Goal: Find contact information: Find contact information

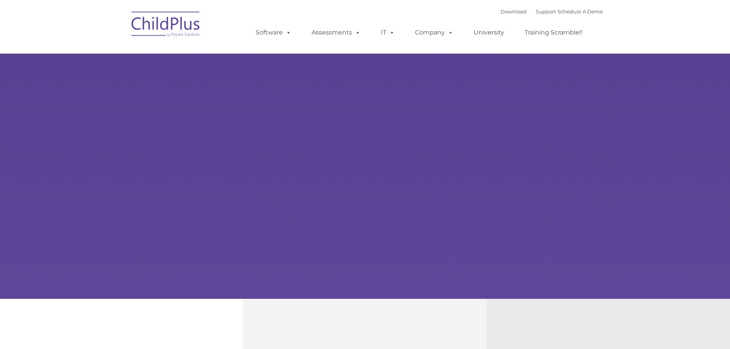
select select "MEDIUM"
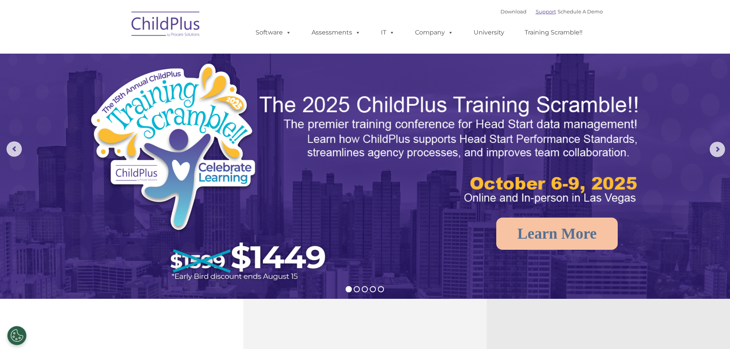
click at [536, 11] on link "Support" at bounding box center [546, 11] width 20 height 6
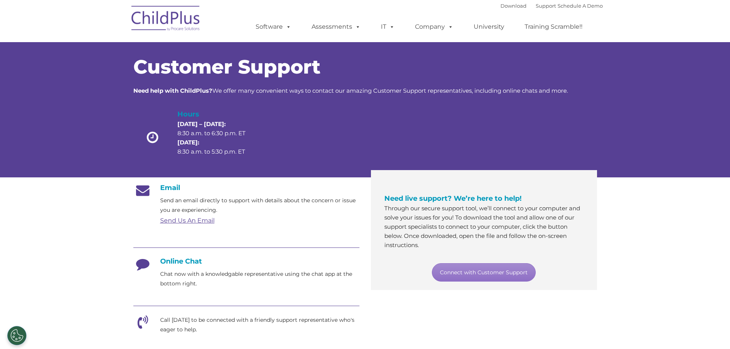
click at [208, 219] on link "Send Us An Email" at bounding box center [187, 220] width 54 height 7
